Goal: Navigation & Orientation: Find specific page/section

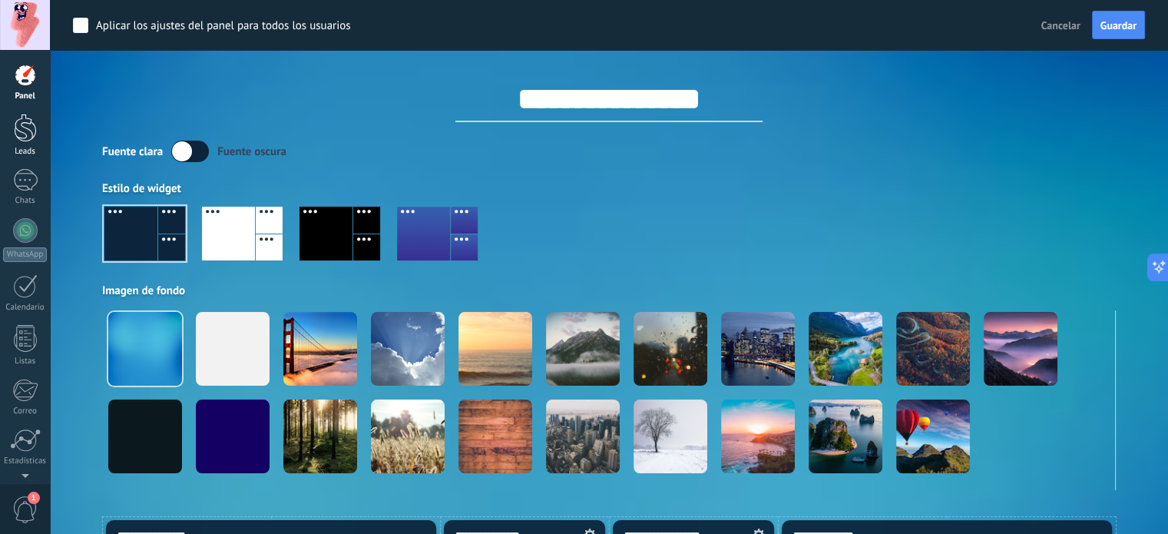
click at [19, 128] on div at bounding box center [25, 128] width 23 height 28
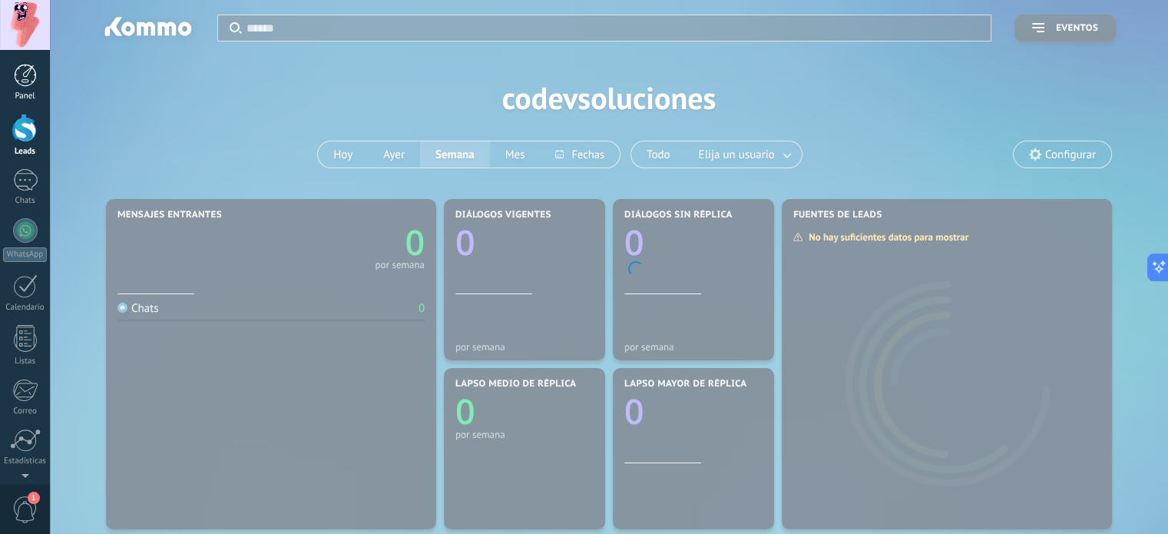
click at [22, 86] on div at bounding box center [25, 75] width 23 height 23
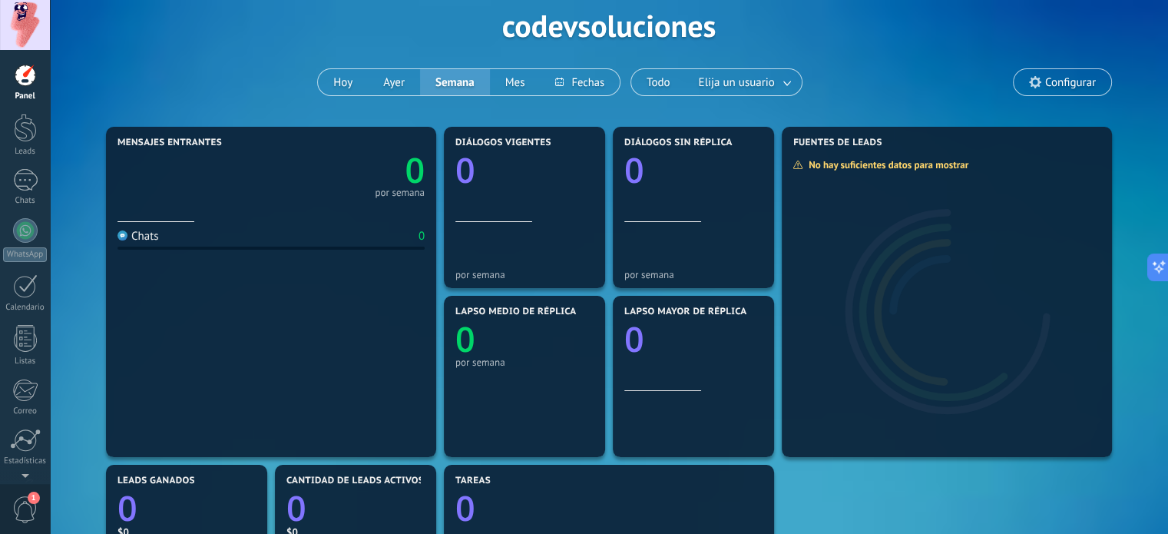
scroll to position [77, 0]
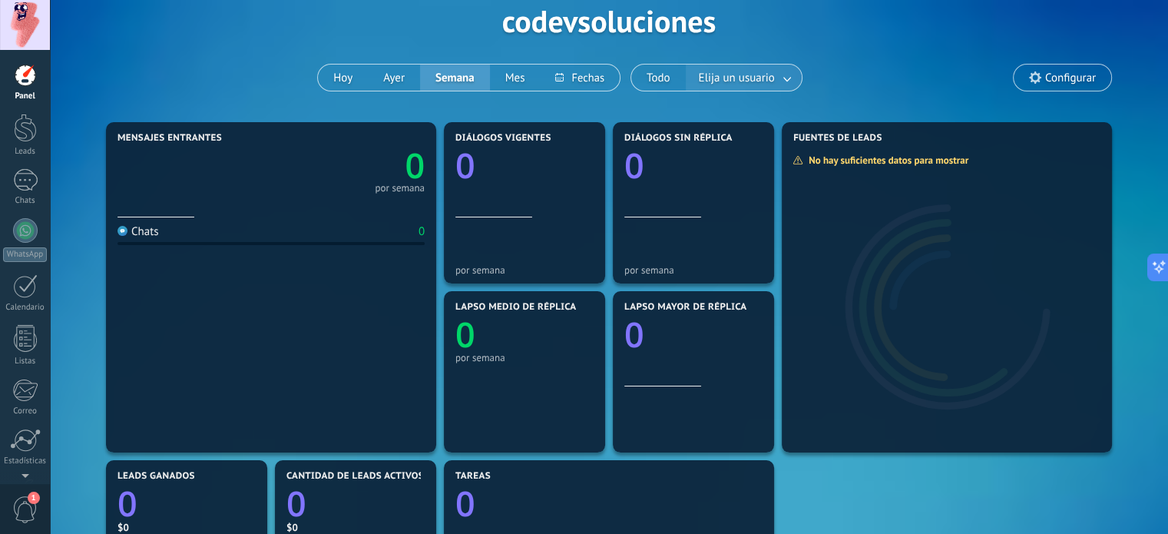
click at [785, 82] on link at bounding box center [788, 77] width 28 height 25
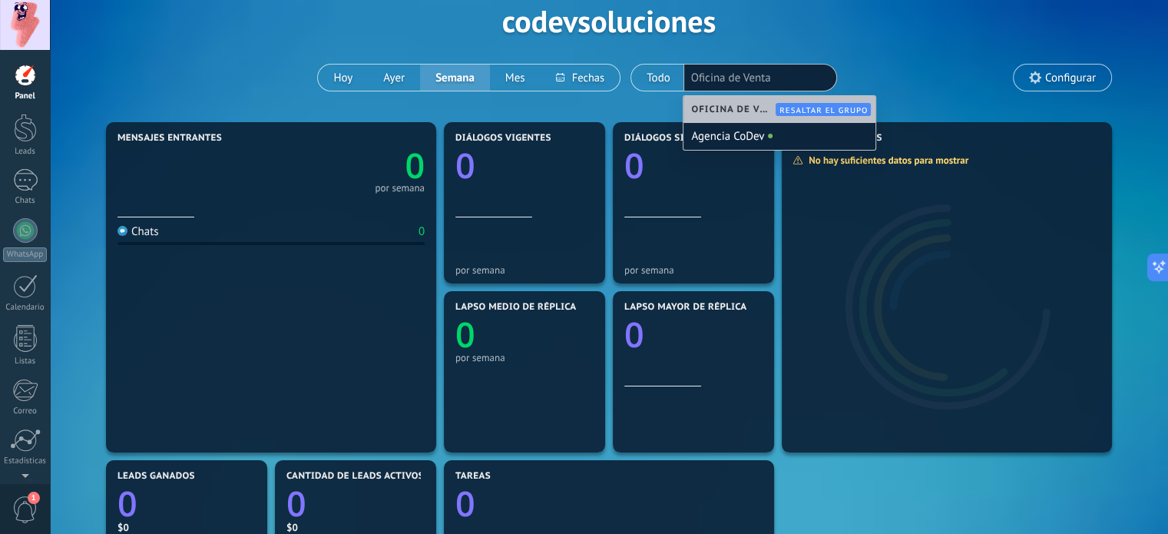
click at [872, 44] on div "Aplicar Eventos codevsoluciones [DATE] [DATE] Semana Mes Todo Elija un usuario …" at bounding box center [609, 20] width 1072 height 195
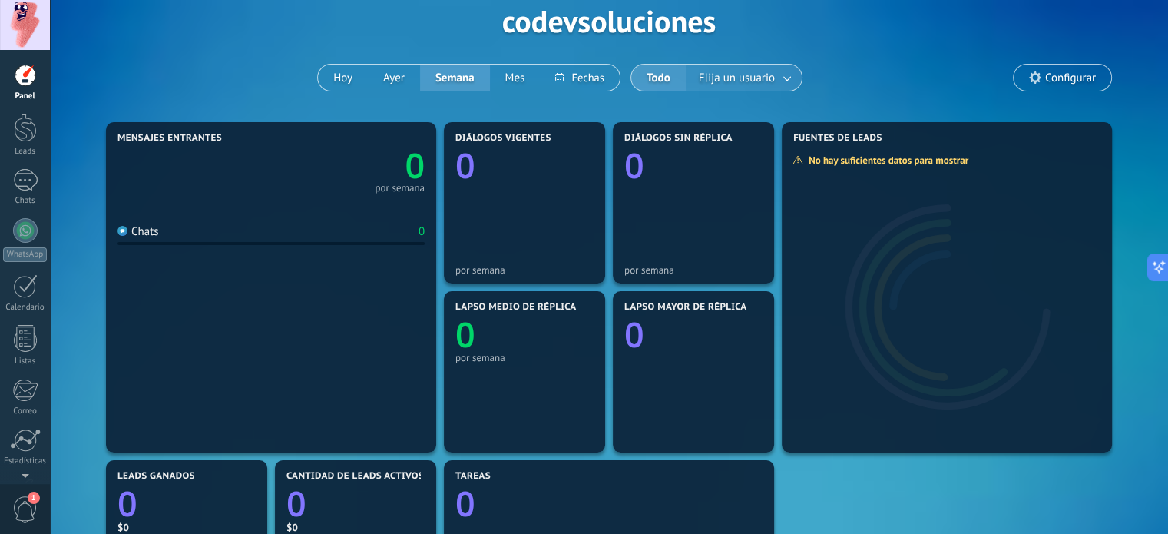
click at [755, 71] on span "Elija un usuario" at bounding box center [737, 78] width 82 height 21
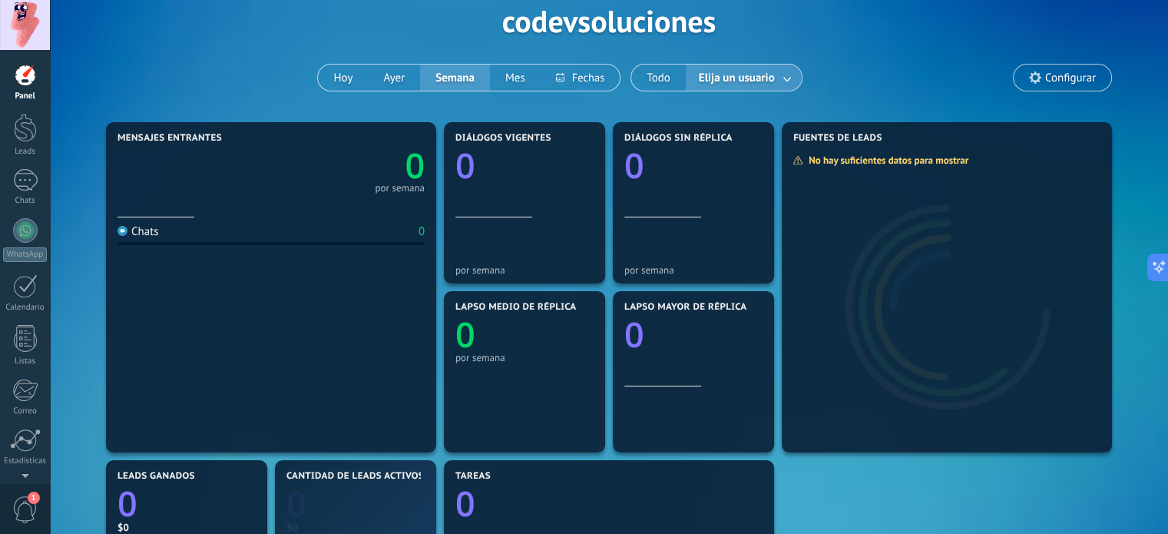
click at [781, 77] on link at bounding box center [788, 77] width 28 height 25
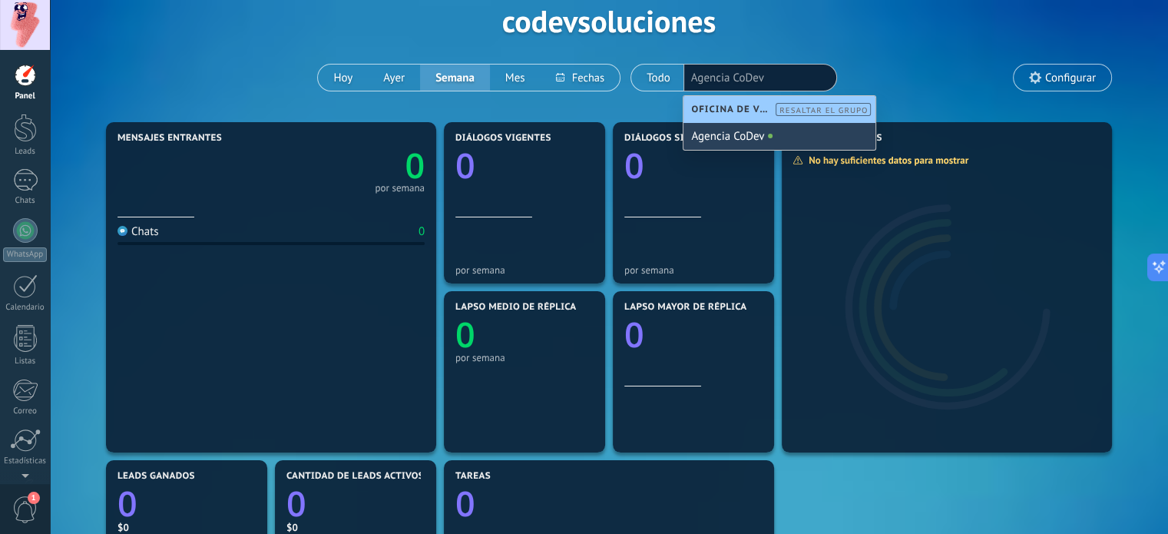
click at [744, 138] on div "Agencia CoDev" at bounding box center [779, 136] width 192 height 27
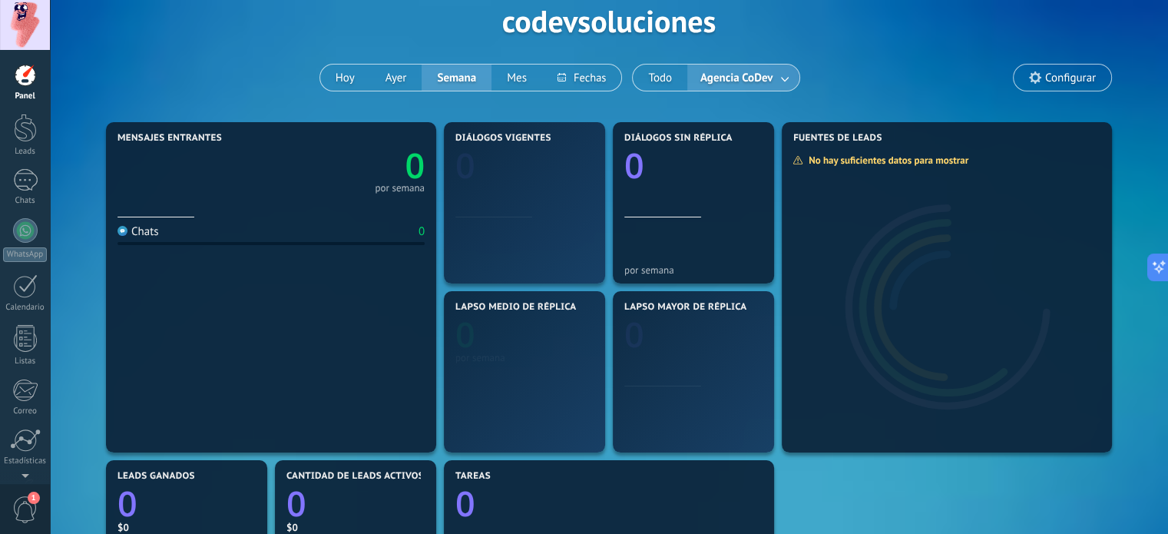
click at [783, 85] on link at bounding box center [786, 77] width 28 height 25
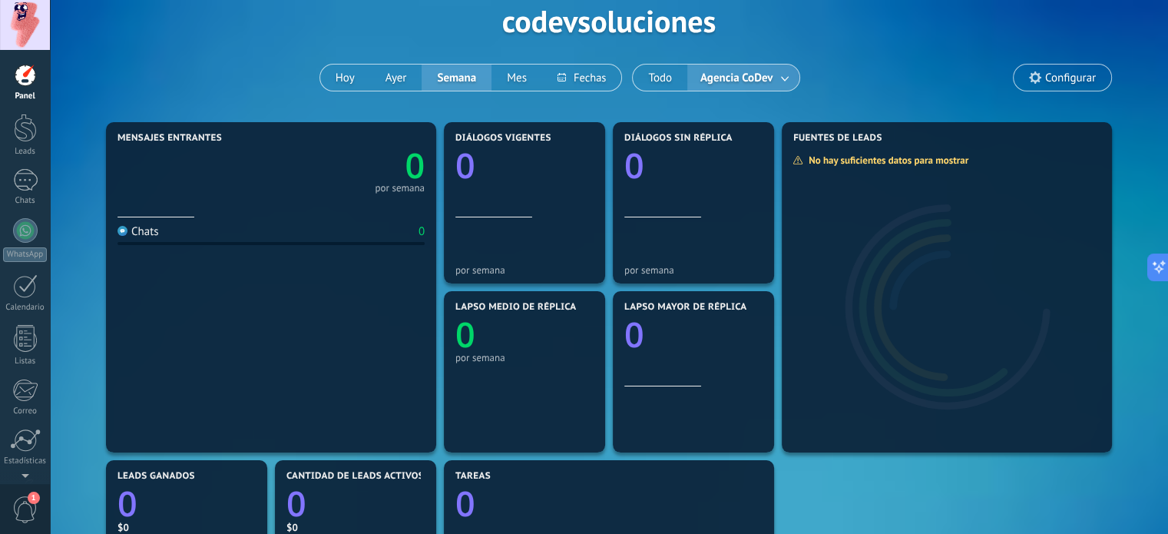
click at [775, 88] on button "Agencia CoDev" at bounding box center [743, 77] width 112 height 26
click at [775, 73] on link at bounding box center [786, 77] width 28 height 25
click at [788, 73] on link at bounding box center [788, 77] width 28 height 25
